Goal: Task Accomplishment & Management: Manage account settings

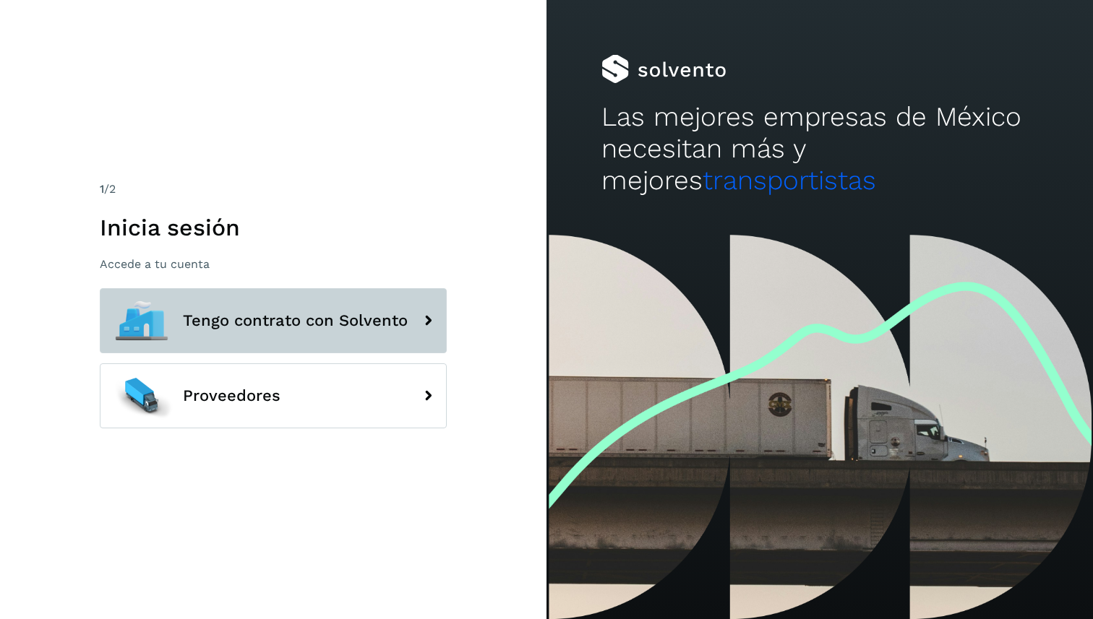
click at [288, 327] on span "Tengo contrato con Solvento" at bounding box center [295, 320] width 225 height 17
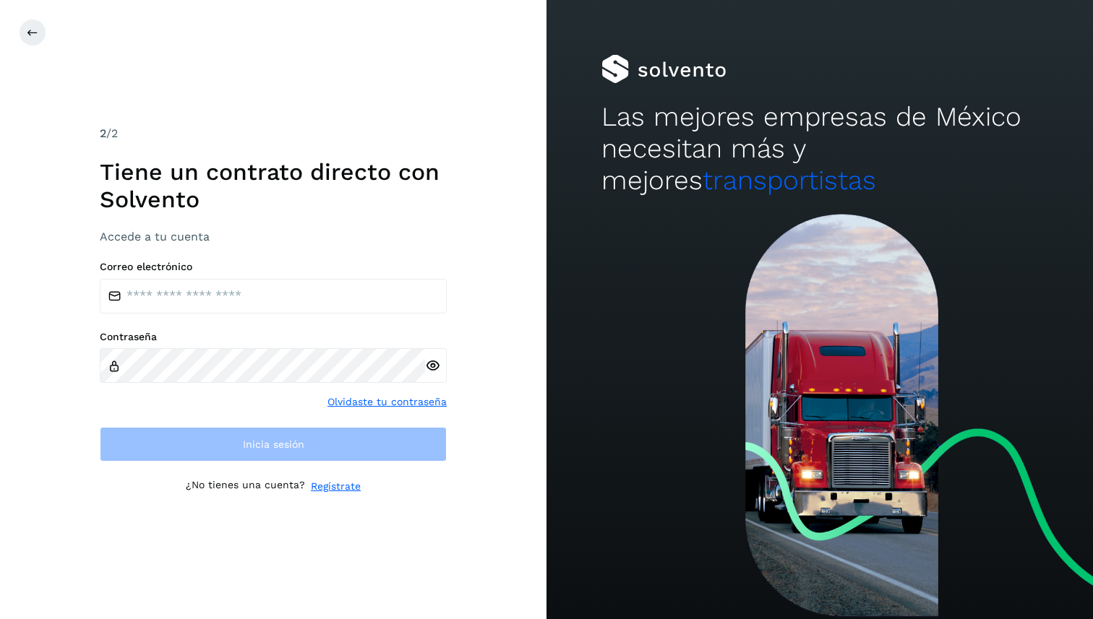
click at [309, 276] on div "Correo electrónico" at bounding box center [273, 287] width 347 height 53
click at [309, 286] on input "email" at bounding box center [273, 296] width 347 height 35
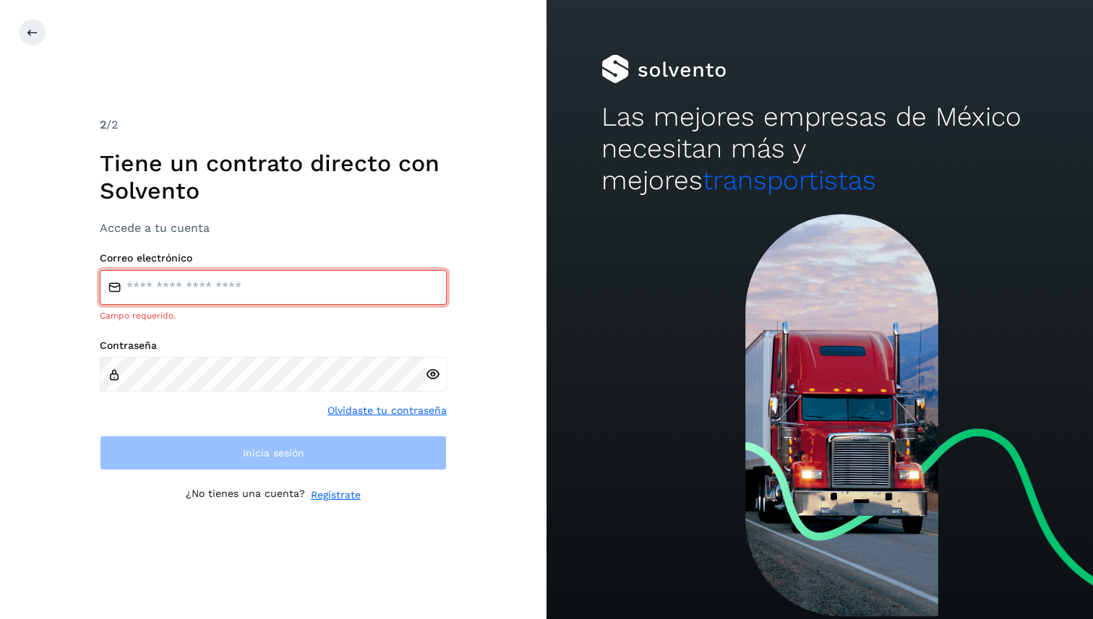
type input "**********"
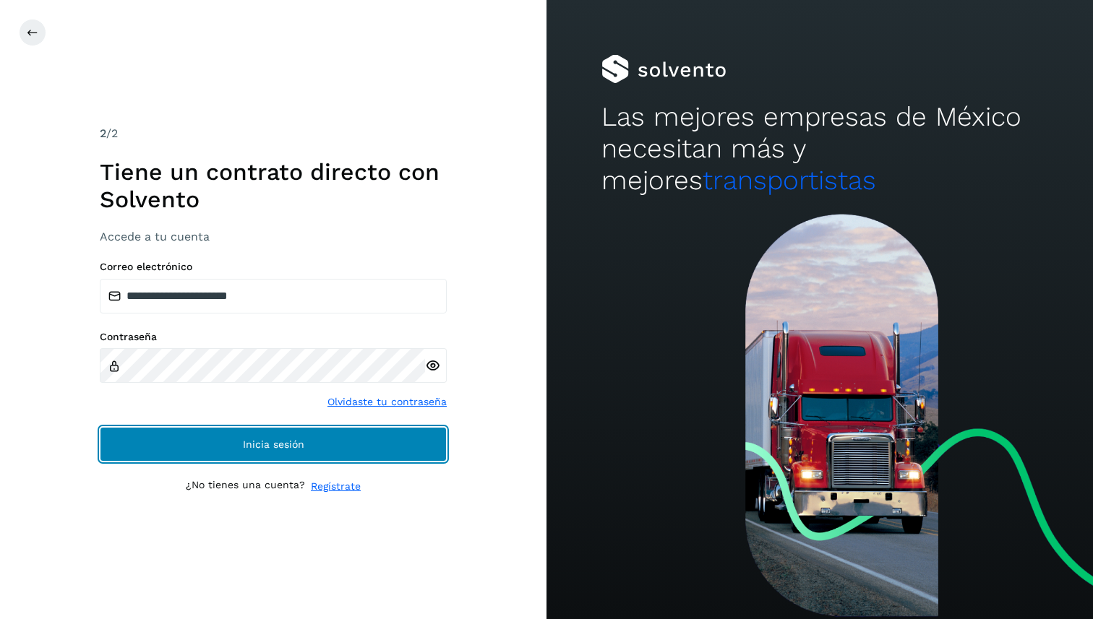
click at [299, 449] on span "Inicia sesión" at bounding box center [273, 444] width 61 height 10
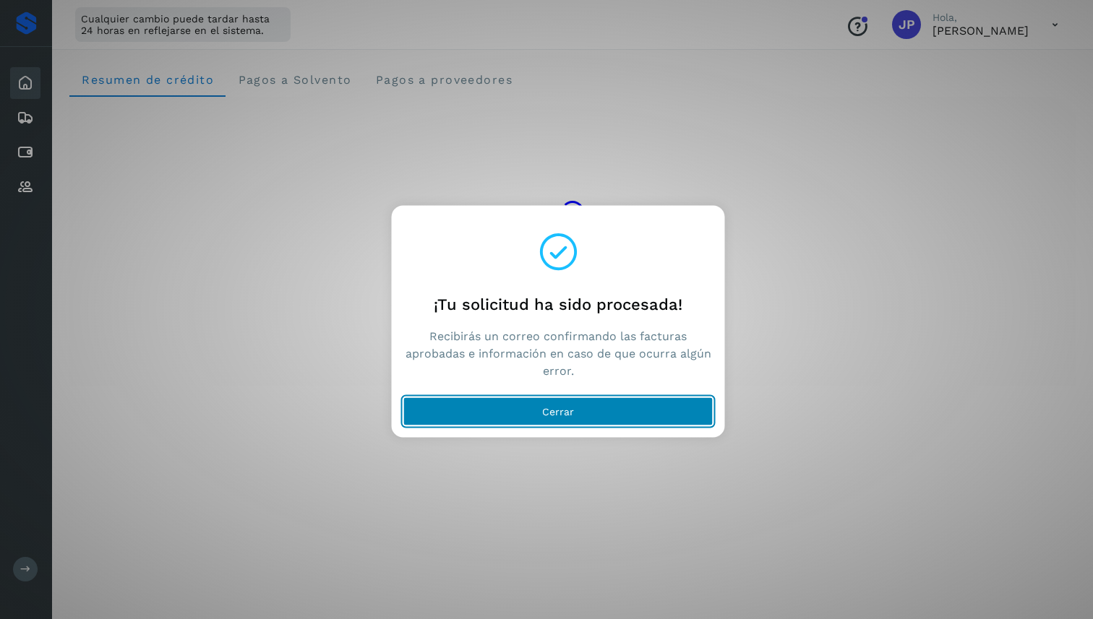
click at [550, 408] on span "Cerrar" at bounding box center [558, 411] width 32 height 10
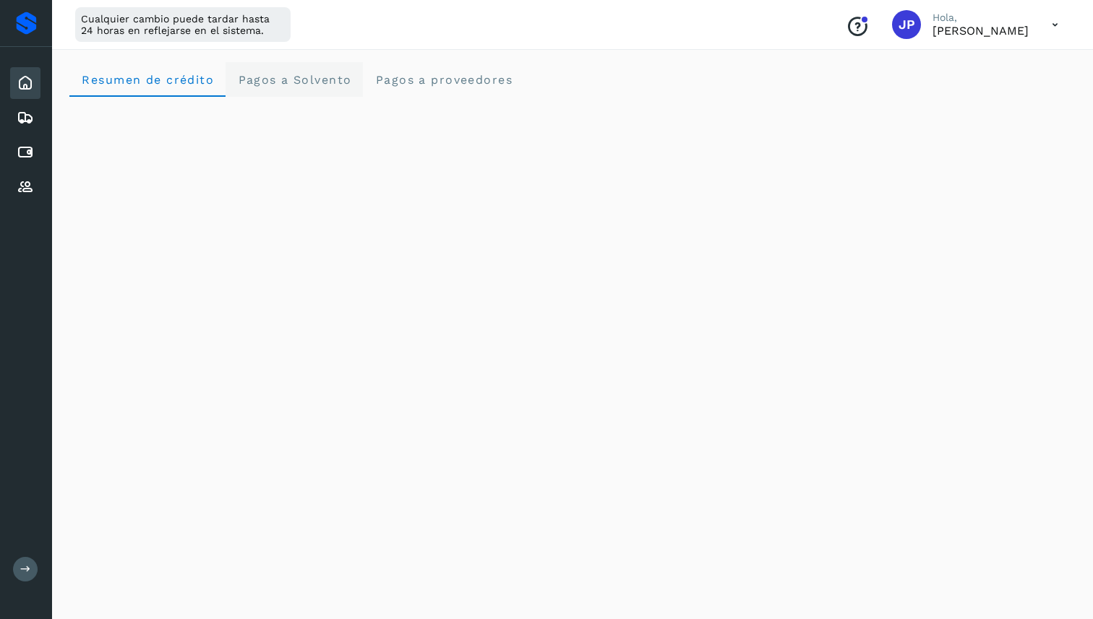
click at [314, 77] on span "Pagos a Solvento" at bounding box center [294, 80] width 114 height 14
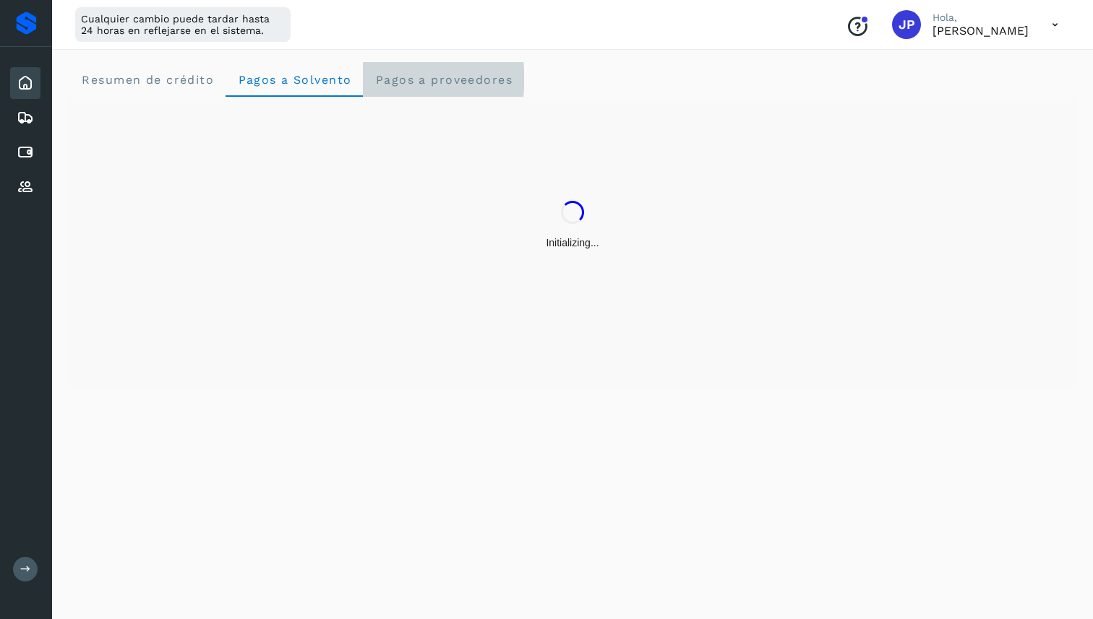
click at [406, 79] on span "Pagos a proveedores" at bounding box center [443, 80] width 138 height 14
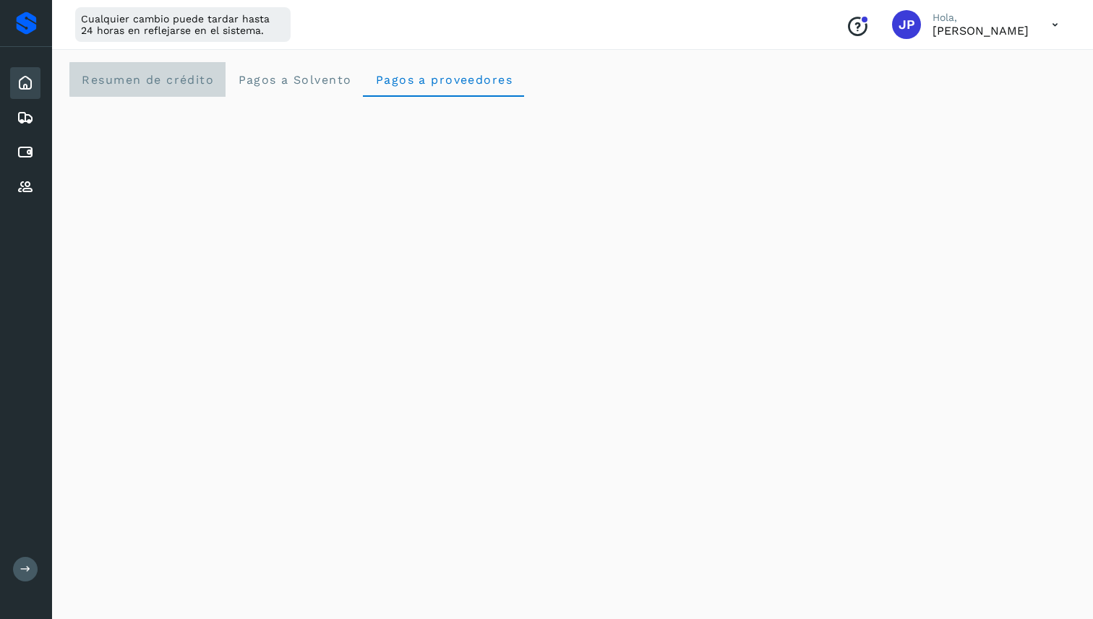
click at [162, 80] on span "Resumen de crédito" at bounding box center [147, 80] width 133 height 14
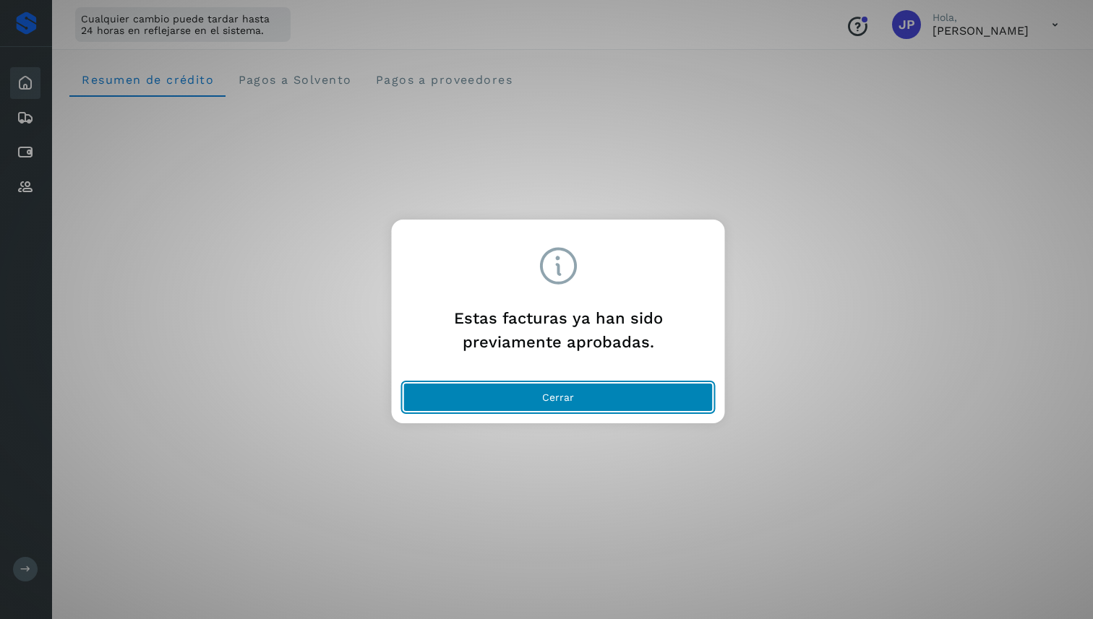
click at [644, 400] on button "Cerrar" at bounding box center [558, 397] width 310 height 29
click at [615, 397] on button "Cerrar" at bounding box center [558, 397] width 310 height 29
click at [553, 387] on button "Cerrar" at bounding box center [558, 397] width 310 height 29
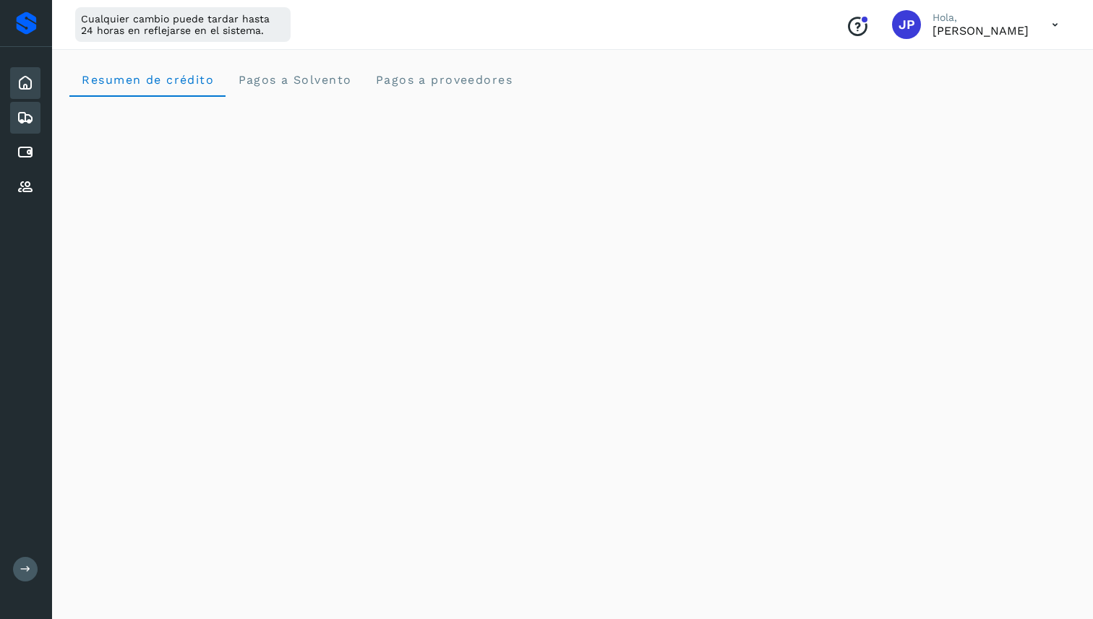
click at [21, 115] on icon at bounding box center [25, 117] width 17 height 17
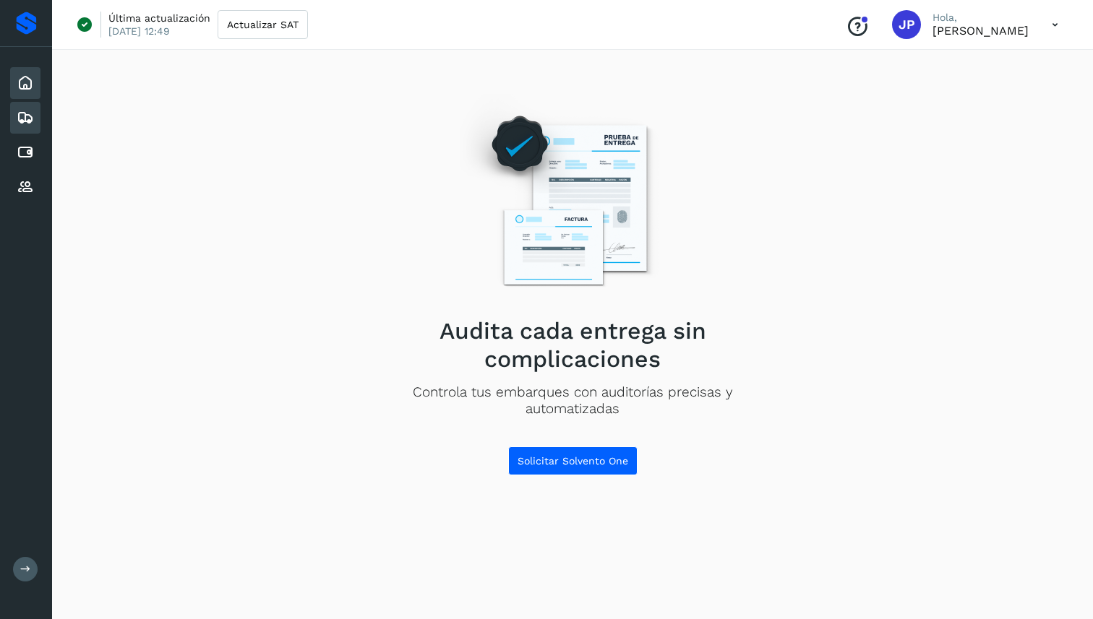
click at [27, 90] on icon at bounding box center [25, 82] width 17 height 17
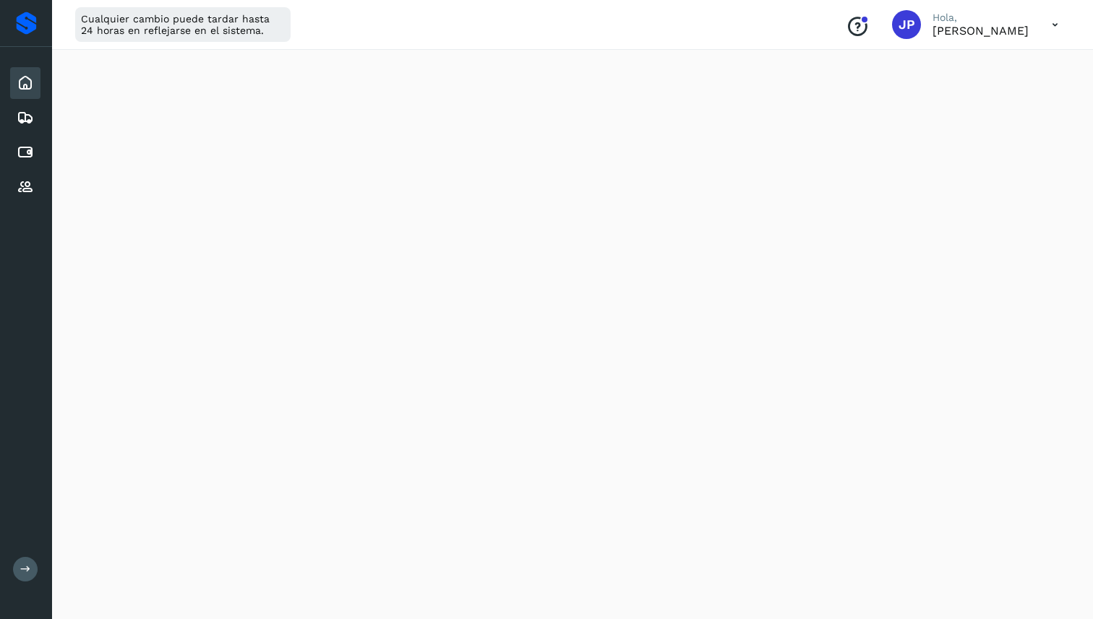
scroll to position [479, 0]
